Goal: Task Accomplishment & Management: Use online tool/utility

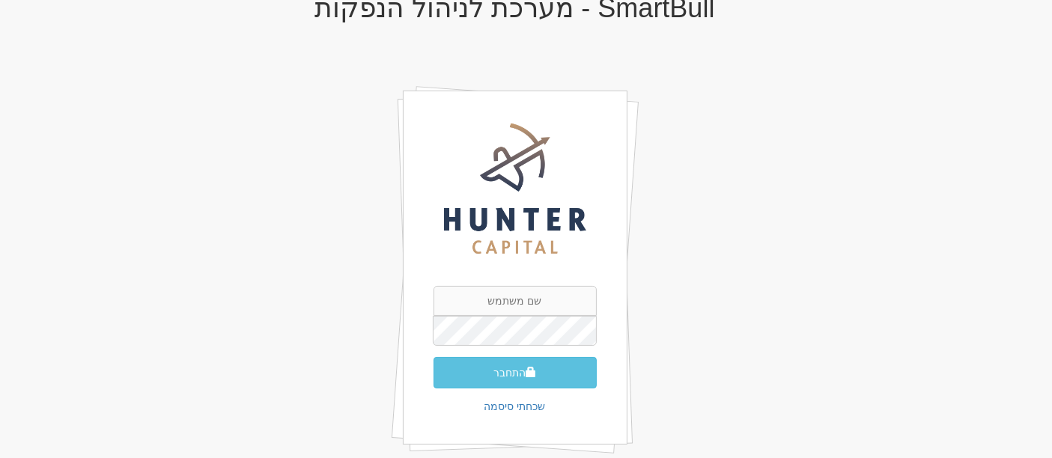
scroll to position [83, 0]
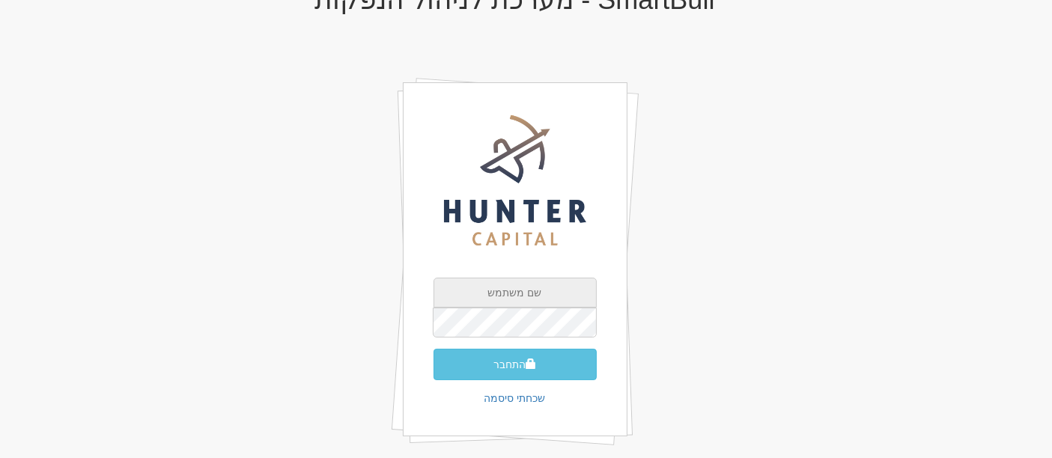
click at [540, 287] on input "text" at bounding box center [514, 293] width 163 height 30
type input "[PERSON_NAME][EMAIL_ADDRESS][DOMAIN_NAME]"
click at [433, 349] on button "התחבר" at bounding box center [514, 364] width 163 height 31
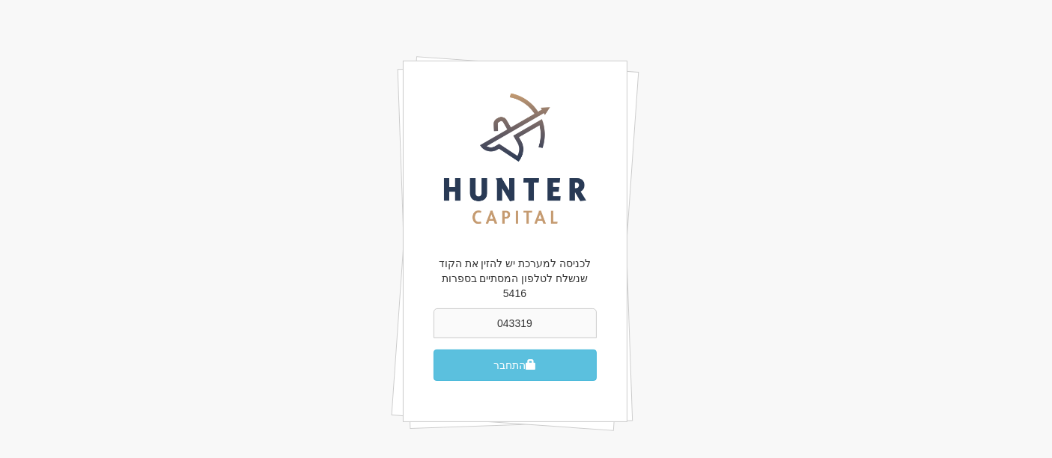
scroll to position [112, 0]
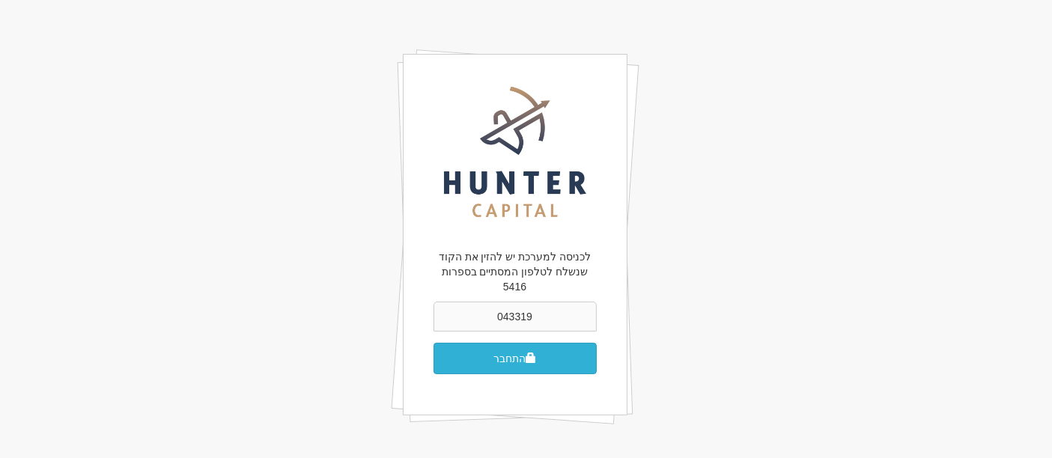
type input "043319"
click at [513, 343] on button "התחבר" at bounding box center [514, 358] width 163 height 31
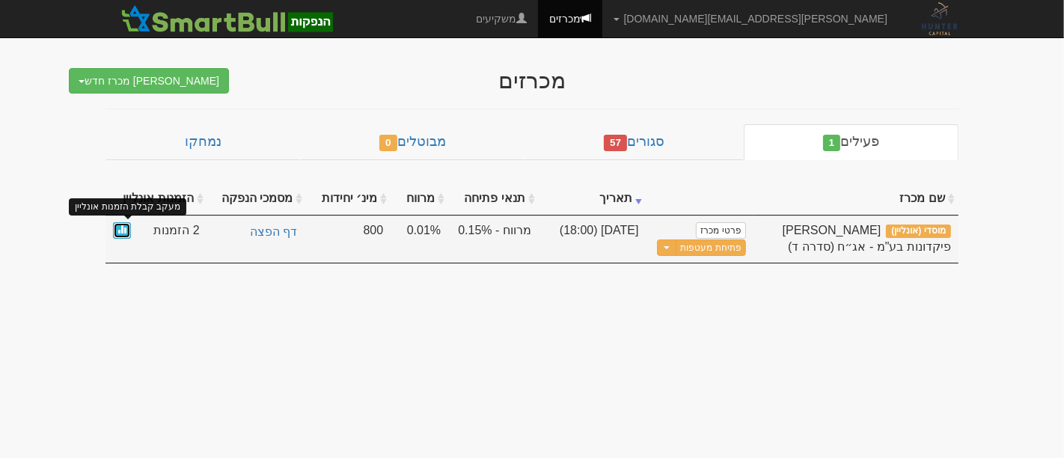
click at [123, 226] on span at bounding box center [122, 229] width 9 height 9
